Goal: Task Accomplishment & Management: Manage account settings

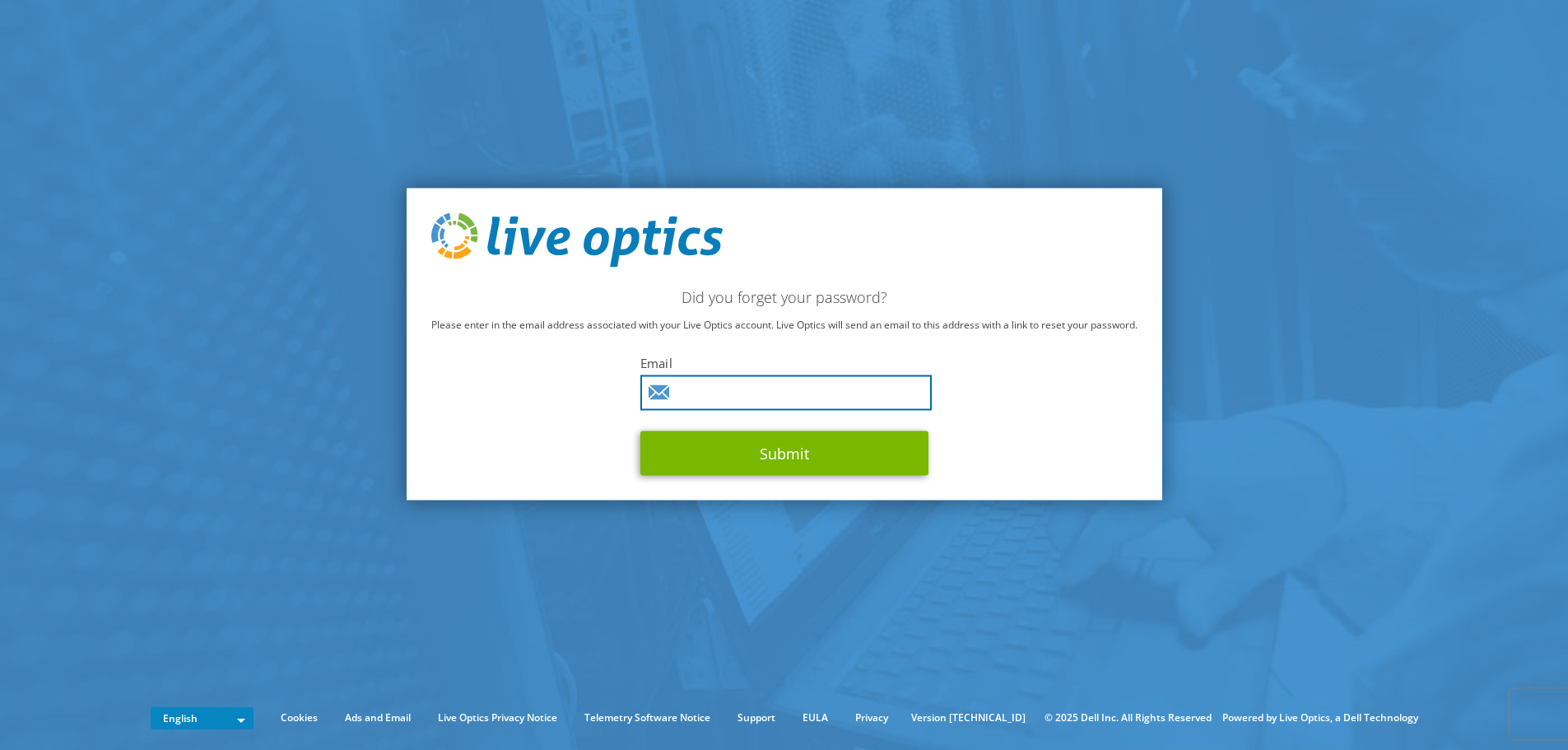
click at [730, 389] on input "text" at bounding box center [786, 392] width 291 height 35
type input "[PERSON_NAME][EMAIL_ADDRESS][PERSON_NAME][DOMAIN_NAME]"
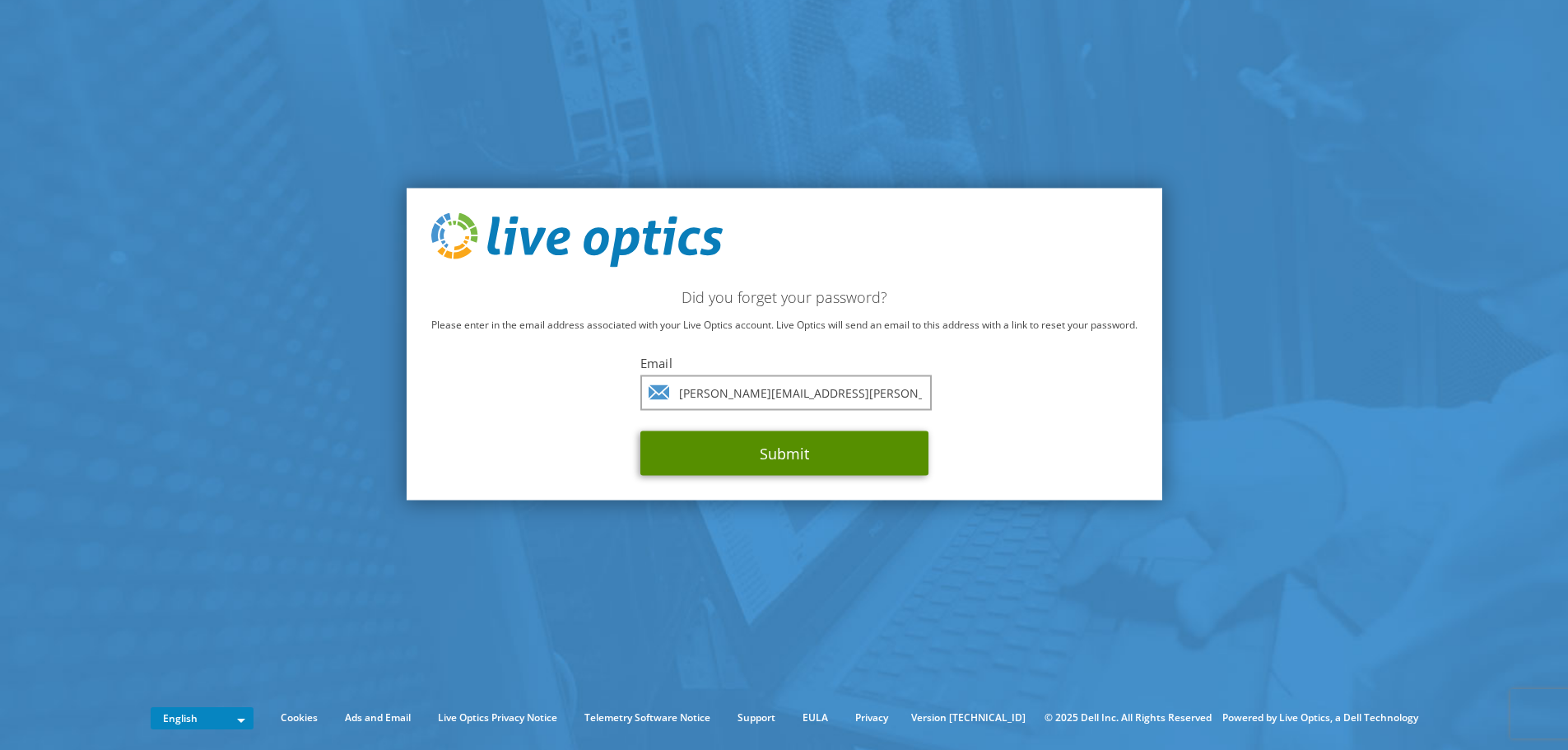
click at [797, 444] on button "Submit" at bounding box center [784, 452] width 288 height 44
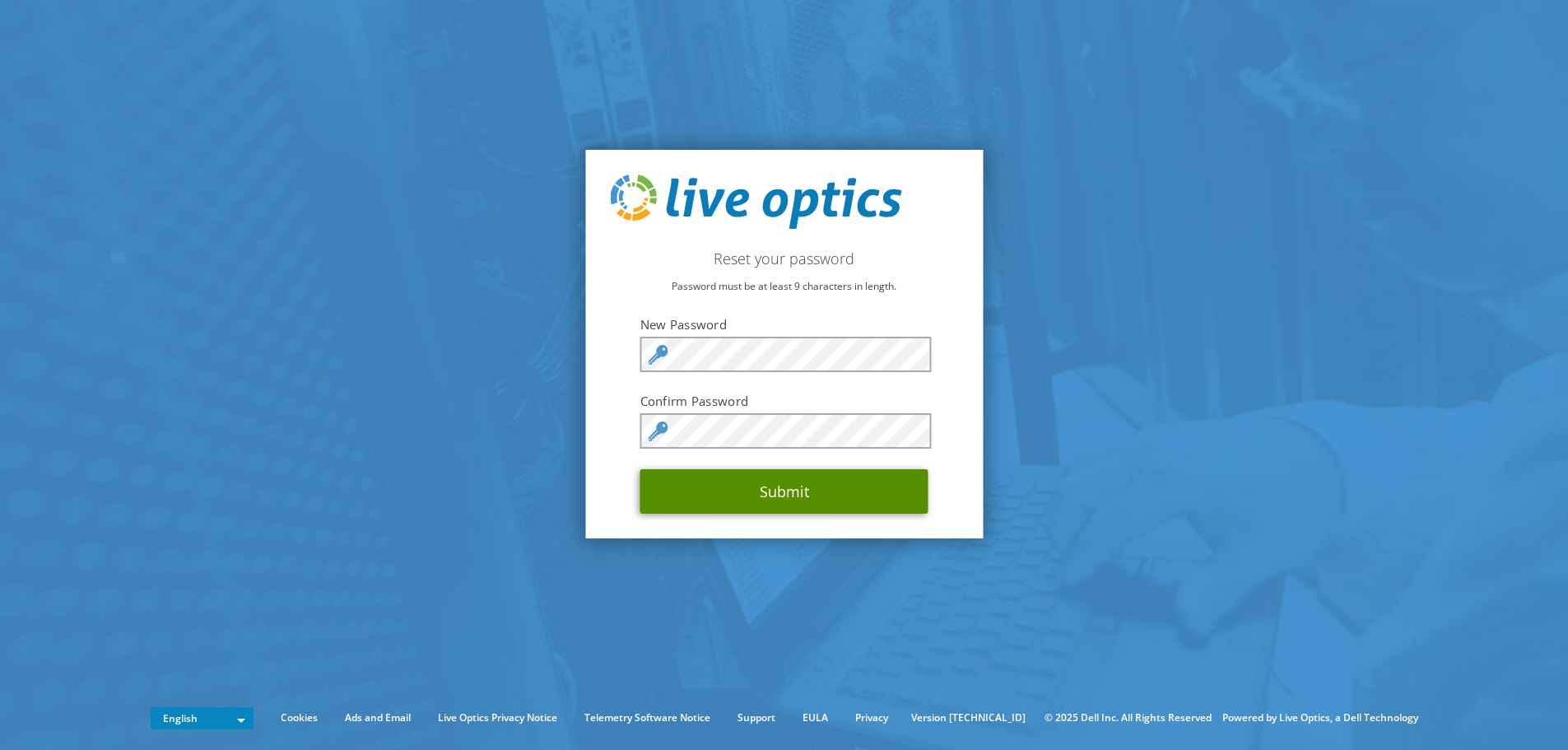
click at [744, 493] on button "Submit" at bounding box center [784, 491] width 288 height 44
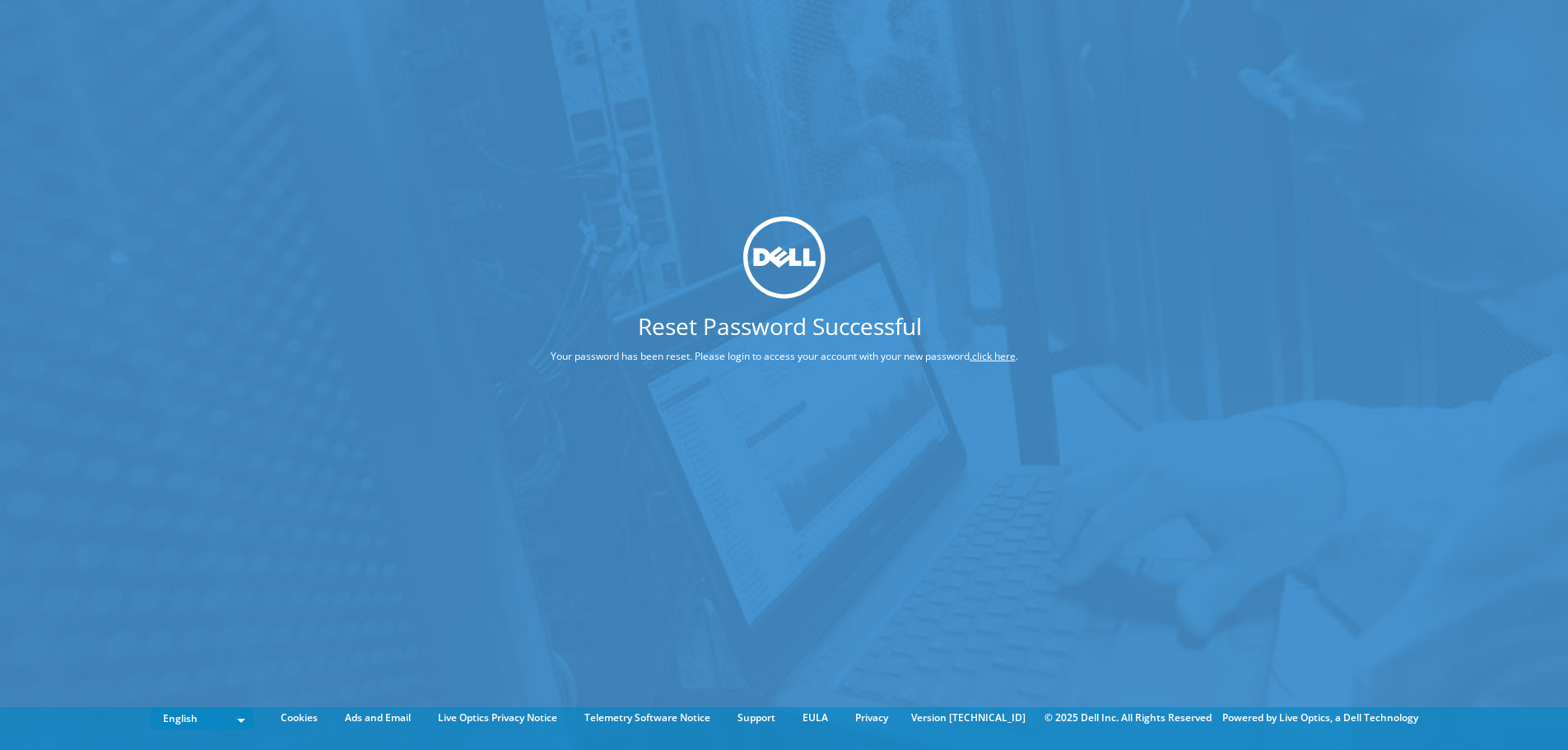
click at [998, 356] on link "click here" at bounding box center [994, 355] width 43 height 14
